Goal: Information Seeking & Learning: Learn about a topic

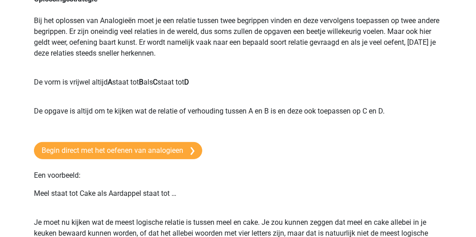
scroll to position [136, 0]
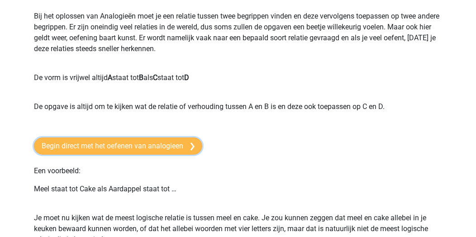
click at [174, 148] on link "Begin direct met het oefenen van analogieen" at bounding box center [118, 146] width 168 height 17
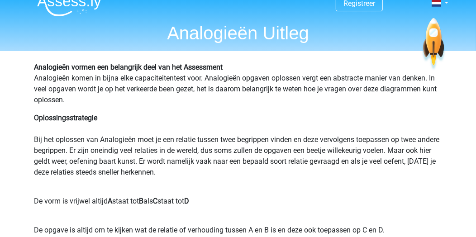
scroll to position [0, 0]
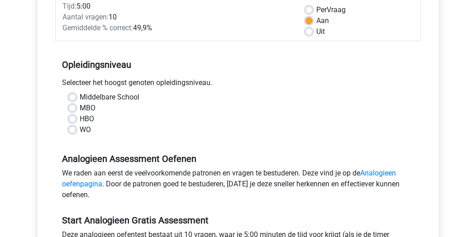
scroll to position [136, 0]
click at [80, 110] on label "MBO" at bounding box center [88, 107] width 16 height 11
click at [73, 110] on input "MBO" at bounding box center [72, 106] width 7 height 9
radio input "true"
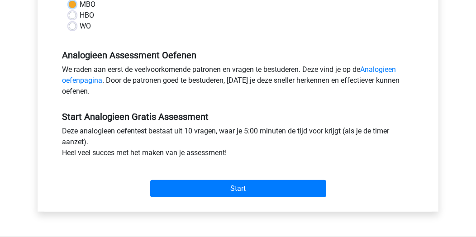
scroll to position [272, 0]
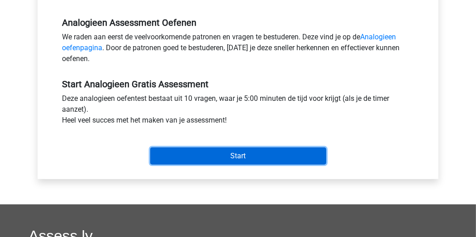
click at [186, 155] on input "Start" at bounding box center [238, 156] width 176 height 17
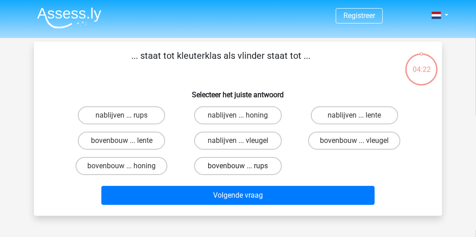
click at [236, 166] on label "bovenbouw ... rups" at bounding box center [237, 166] width 87 height 18
click at [238, 166] on input "bovenbouw ... rups" at bounding box center [241, 169] width 6 height 6
radio input "true"
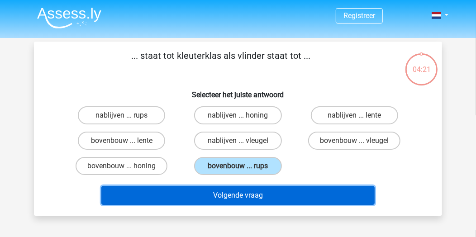
click at [238, 198] on button "Volgende vraag" at bounding box center [238, 195] width 274 height 19
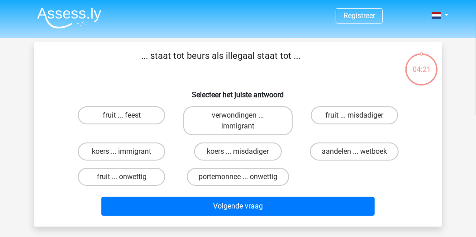
scroll to position [42, 0]
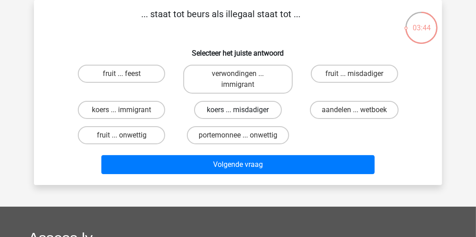
click at [244, 110] on label "koers ... misdadiger" at bounding box center [237, 110] width 87 height 18
click at [244, 110] on input "koers ... misdadiger" at bounding box center [241, 113] width 6 height 6
radio input "true"
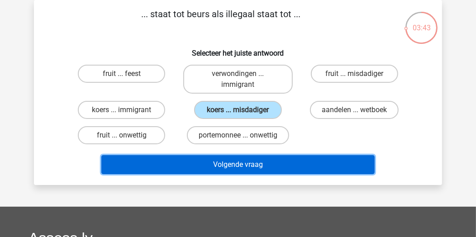
click at [230, 161] on button "Volgende vraag" at bounding box center [238, 164] width 274 height 19
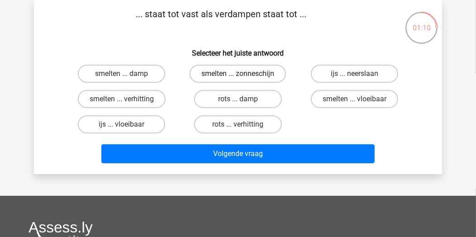
click at [229, 77] on label "smelten ... zonneschijn" at bounding box center [238, 74] width 96 height 18
click at [238, 77] on input "smelten ... zonneschijn" at bounding box center [241, 77] width 6 height 6
radio input "true"
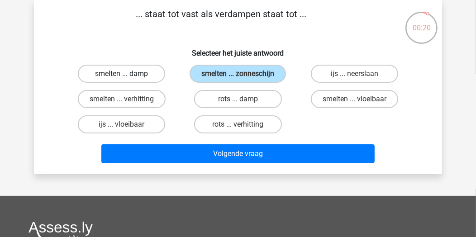
click at [132, 73] on label "smelten ... damp" at bounding box center [121, 74] width 87 height 18
click at [128, 74] on input "smelten ... damp" at bounding box center [125, 77] width 6 height 6
radio input "true"
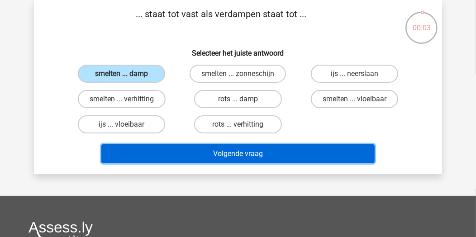
click at [233, 151] on button "Volgende vraag" at bounding box center [238, 153] width 274 height 19
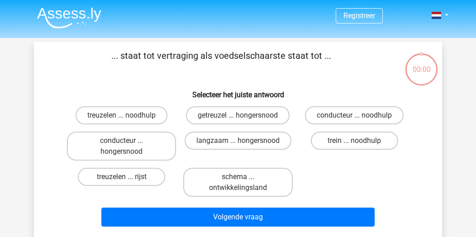
scroll to position [42, 0]
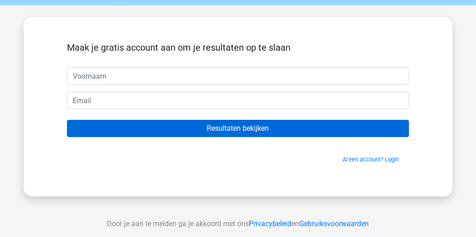
scroll to position [90, 0]
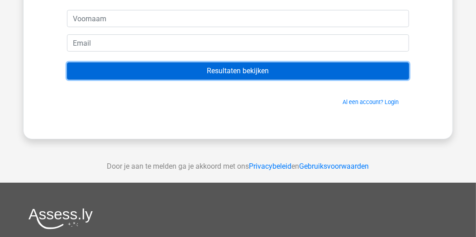
click at [234, 76] on input "Resultaten bekijken" at bounding box center [238, 70] width 342 height 17
